Goal: Task Accomplishment & Management: Complete application form

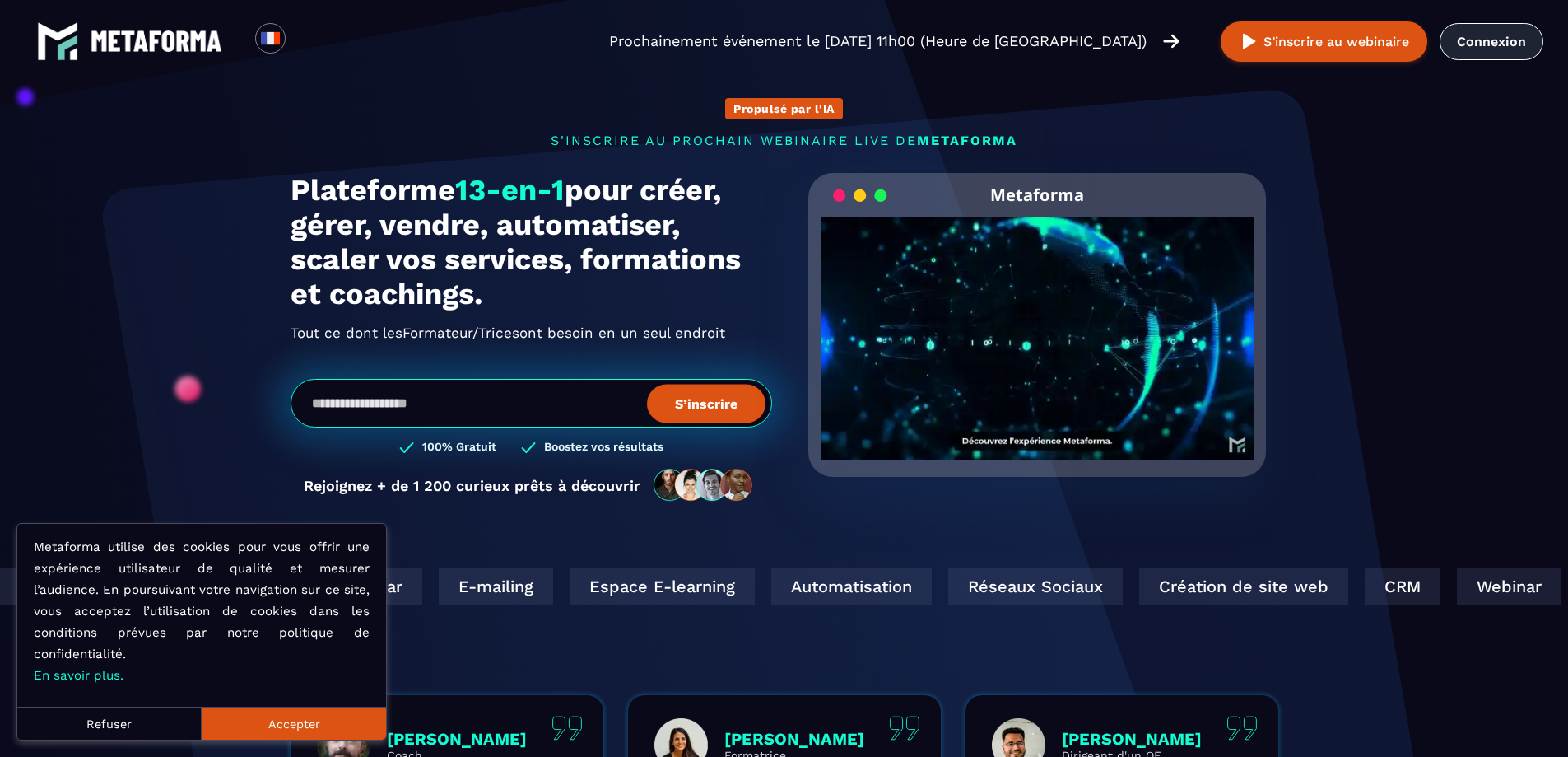
click at [1516, 42] on link "Connexion" at bounding box center [1491, 42] width 104 height 37
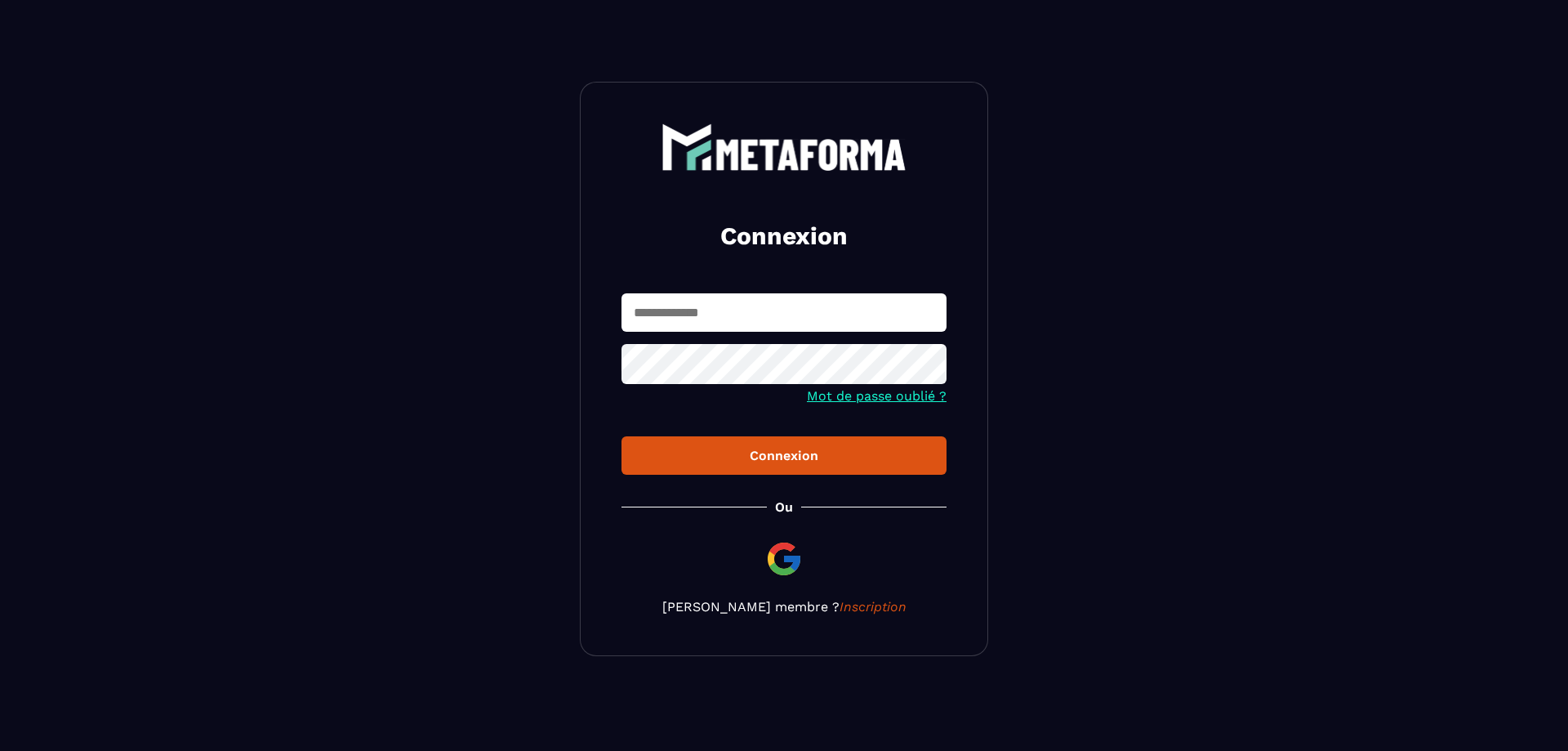
click at [778, 572] on img at bounding box center [784, 559] width 40 height 40
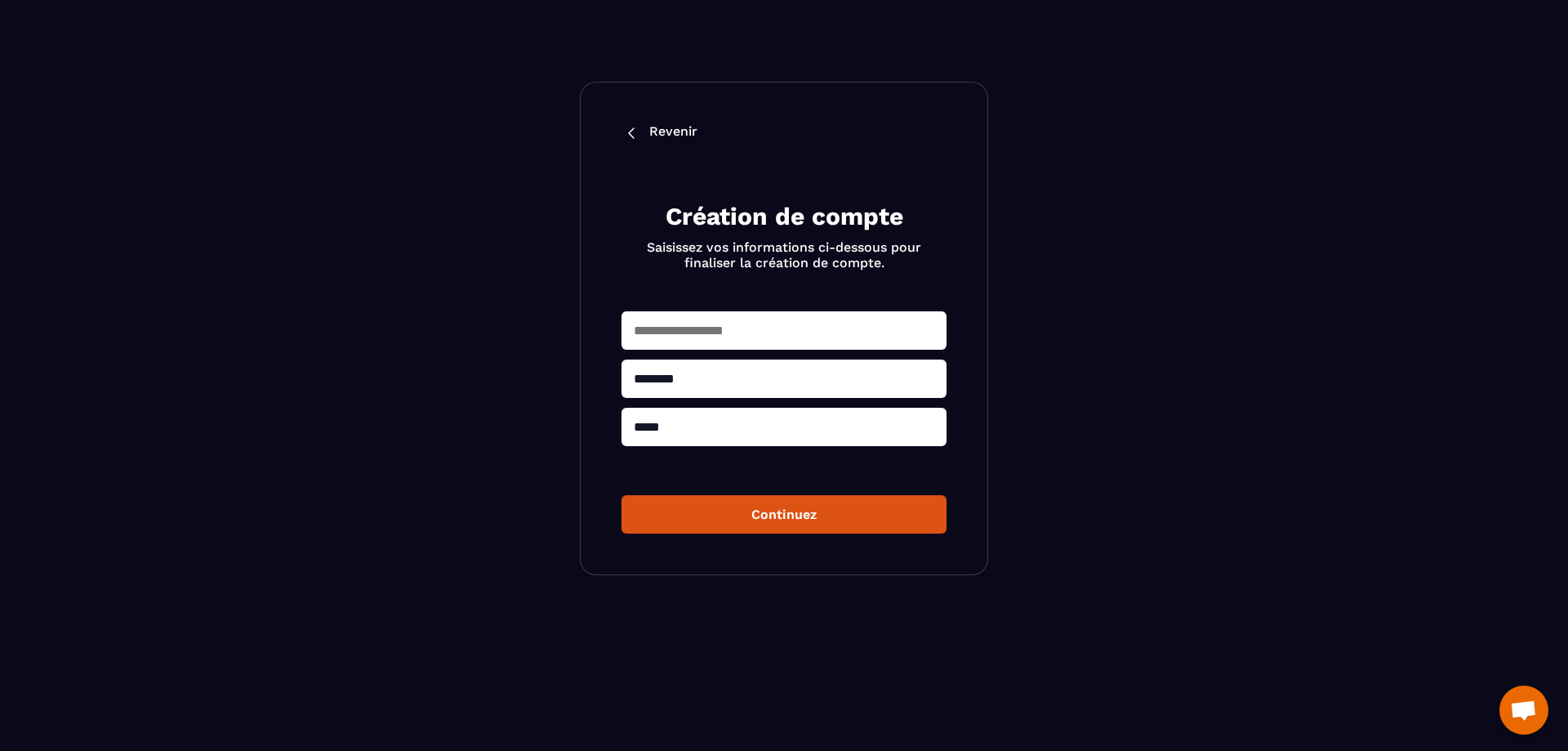
click at [771, 334] on input "text" at bounding box center [784, 331] width 325 height 39
click at [817, 519] on button "Continuez" at bounding box center [784, 514] width 325 height 39
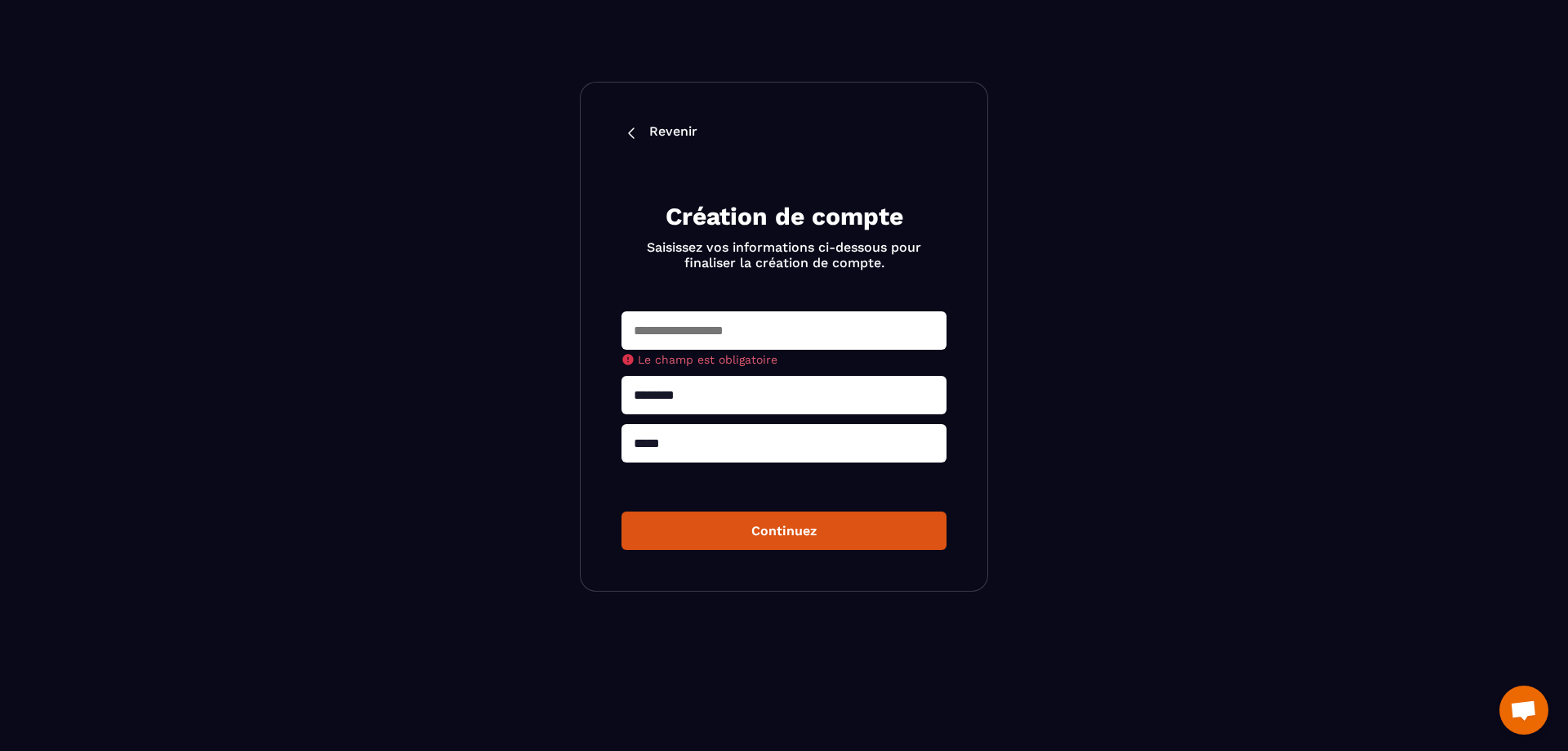
click at [769, 336] on input "text" at bounding box center [784, 331] width 325 height 39
type input "********"
click at [693, 522] on button "Continuez" at bounding box center [784, 530] width 325 height 39
